Goal: Information Seeking & Learning: Learn about a topic

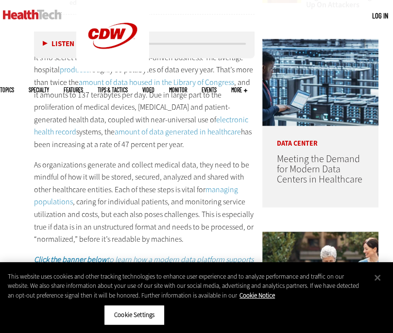
scroll to position [428, 0]
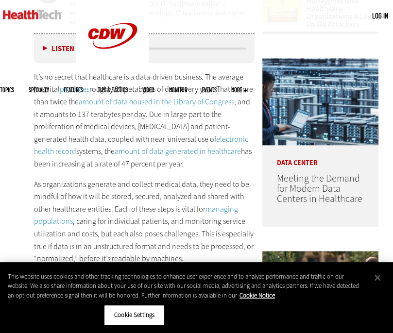
click at [139, 236] on p "As organizations generate and collect medical data, they need to be mindful of …" at bounding box center [144, 221] width 221 height 87
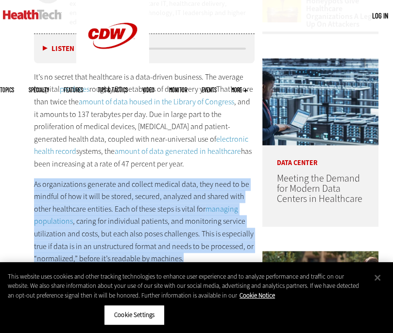
click at [139, 236] on p "As organizations generate and collect medical data, they need to be mindful of …" at bounding box center [144, 221] width 221 height 87
click at [140, 236] on p "As organizations generate and collect medical data, they need to be mindful of …" at bounding box center [144, 221] width 221 height 87
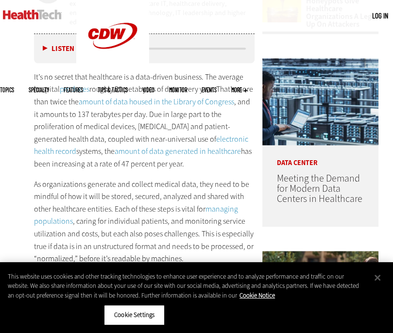
click at [140, 236] on p "As organizations generate and collect medical data, they need to be mindful of …" at bounding box center [144, 221] width 221 height 87
click at [140, 237] on p "As organizations generate and collect medical data, they need to be mindful of …" at bounding box center [144, 221] width 221 height 87
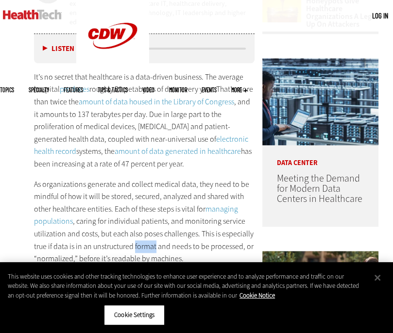
click at [140, 237] on p "As organizations generate and collect medical data, they need to be mindful of …" at bounding box center [144, 221] width 221 height 87
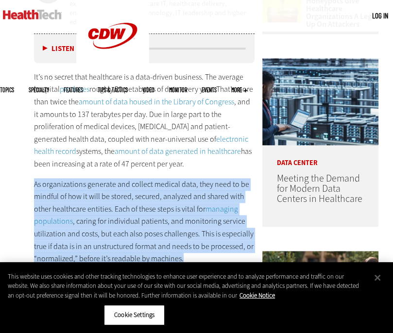
click at [140, 237] on p "As organizations generate and collect medical data, they need to be mindful of …" at bounding box center [144, 221] width 221 height 87
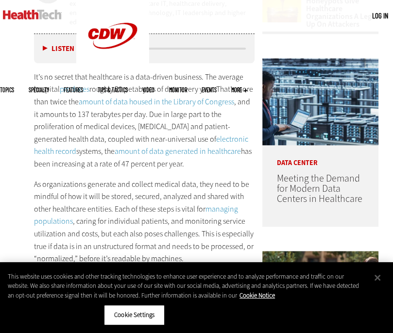
click at [140, 237] on p "As organizations generate and collect medical data, they need to be mindful of …" at bounding box center [144, 221] width 221 height 87
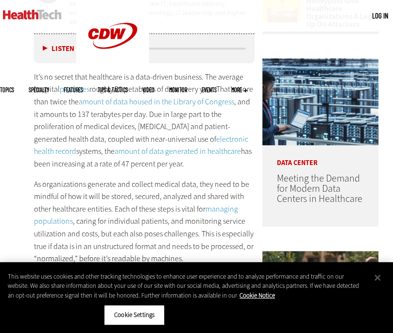
click at [140, 237] on p "As organizations generate and collect medical data, they need to be mindful of …" at bounding box center [144, 221] width 221 height 87
click at [142, 235] on p "As organizations generate and collect medical data, they need to be mindful of …" at bounding box center [144, 221] width 221 height 87
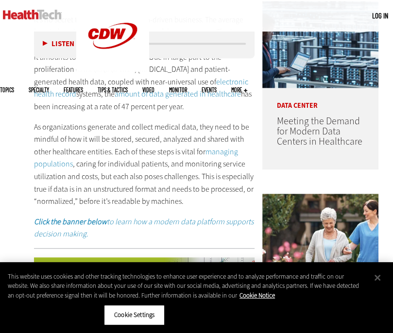
scroll to position [486, 0]
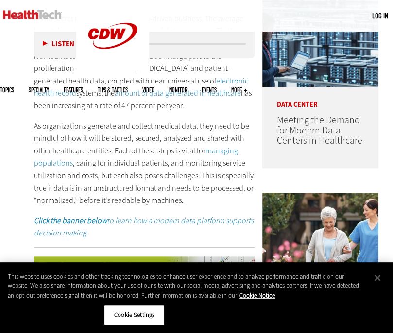
click at [130, 120] on p "As organizations generate and collect medical data, they need to be mindful of …" at bounding box center [144, 163] width 221 height 87
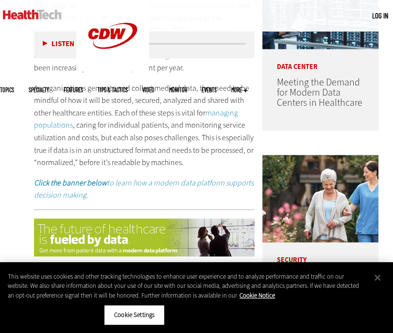
scroll to position [525, 0]
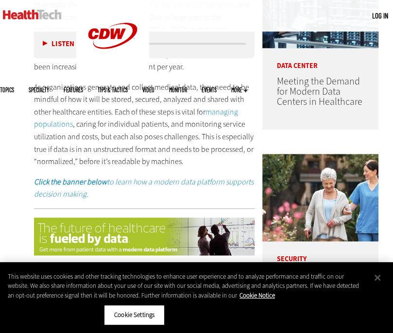
click at [132, 126] on p "As organizations generate and collect medical data, they need to be mindful of …" at bounding box center [144, 124] width 221 height 87
drag, startPoint x: 132, startPoint y: 126, endPoint x: 108, endPoint y: 123, distance: 24.1
click at [108, 123] on p "As organizations generate and collect medical data, they need to be mindful of …" at bounding box center [144, 124] width 221 height 87
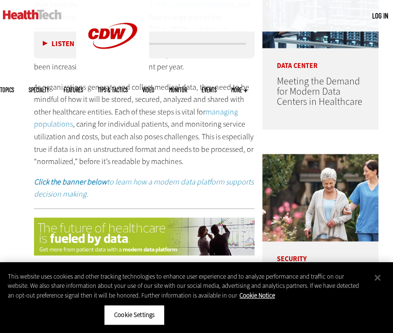
click at [115, 115] on p "As organizations generate and collect medical data, they need to be mindful of …" at bounding box center [144, 124] width 221 height 87
click at [123, 115] on p "As organizations generate and collect medical data, they need to be mindful of …" at bounding box center [144, 124] width 221 height 87
click at [128, 112] on p "As organizations generate and collect medical data, they need to be mindful of …" at bounding box center [144, 124] width 221 height 87
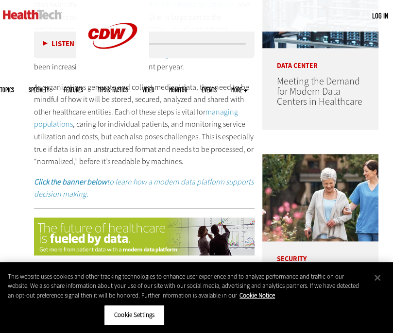
click at [128, 112] on p "As organizations generate and collect medical data, they need to be mindful of …" at bounding box center [144, 124] width 221 height 87
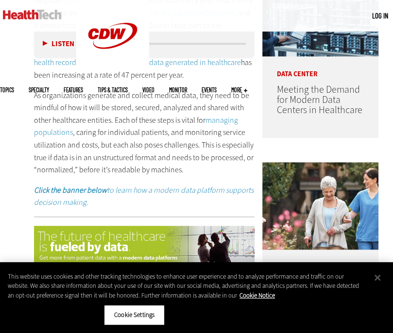
scroll to position [505, 0]
